Goal: Information Seeking & Learning: Learn about a topic

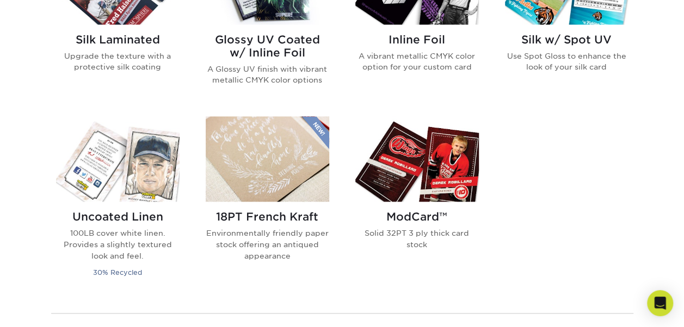
scroll to position [786, 0]
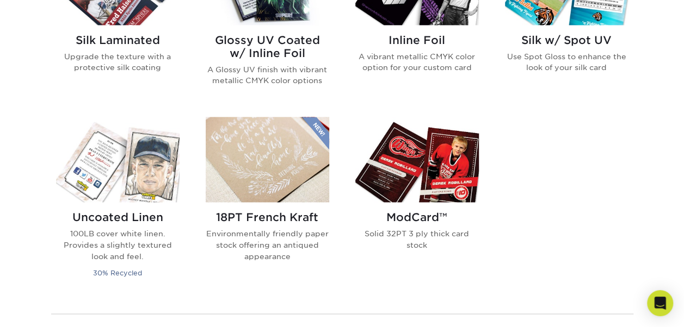
click at [200, 244] on div "18PT French Kraft Environmentally friendly paper stock offering an antiqued app…" at bounding box center [268, 204] width 150 height 175
click at [230, 219] on h2 "18PT French Kraft" at bounding box center [267, 217] width 123 height 13
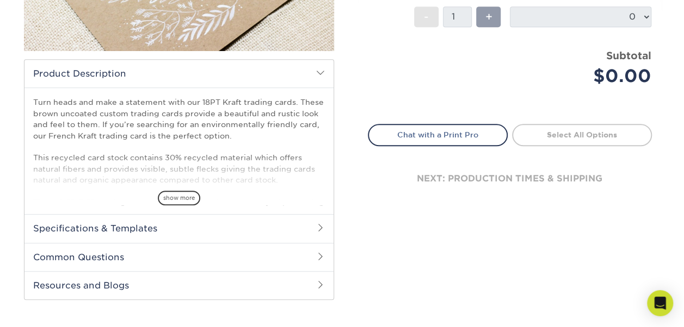
scroll to position [281, 0]
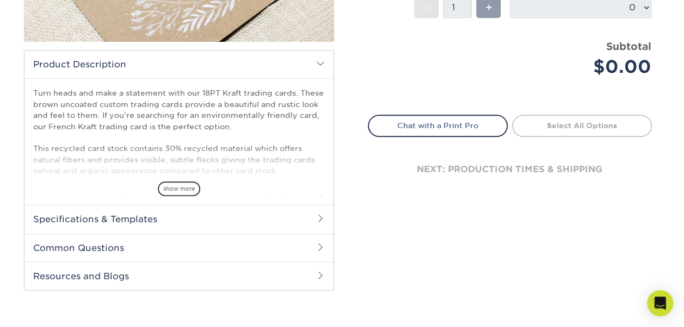
click at [227, 240] on h2 "Common Questions" at bounding box center [178, 248] width 309 height 28
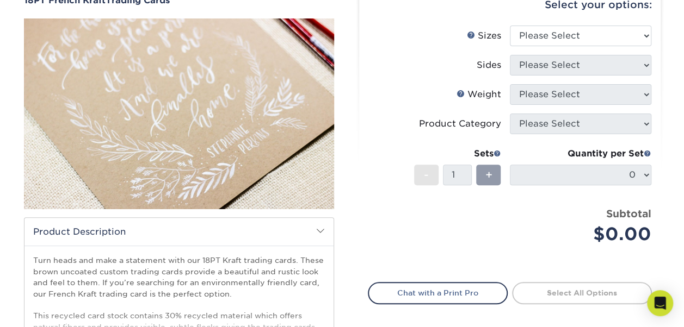
scroll to position [0, 0]
